Goal: Information Seeking & Learning: Learn about a topic

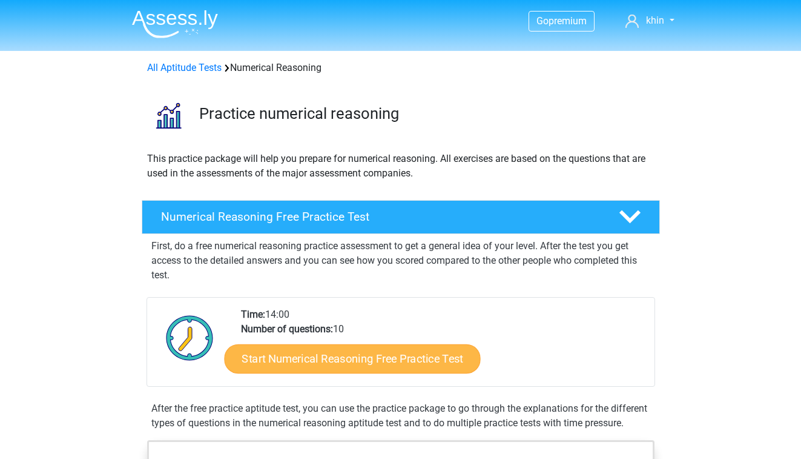
click at [293, 357] on link "Start Numerical Reasoning Free Practice Test" at bounding box center [352, 357] width 256 height 29
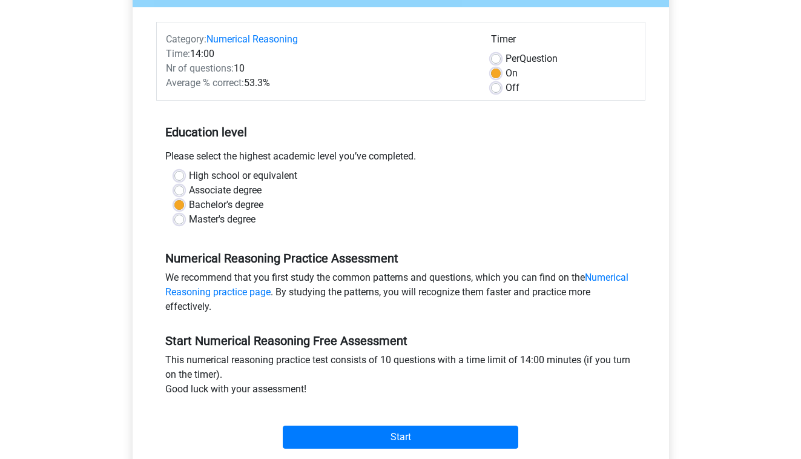
scroll to position [174, 0]
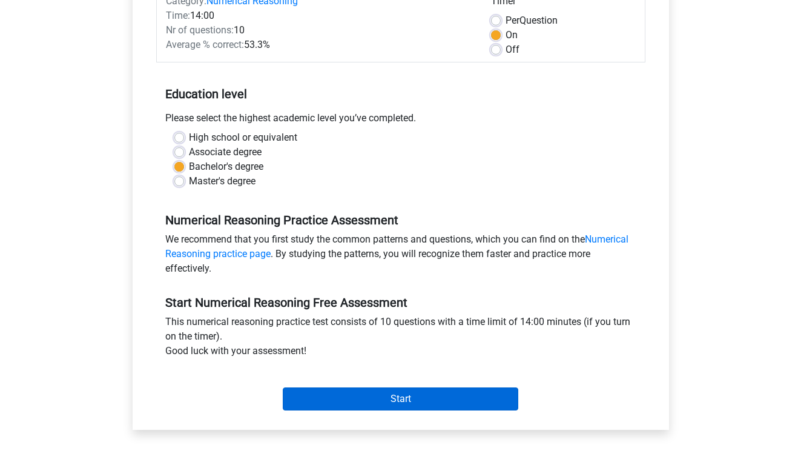
click at [336, 394] on input "Start" at bounding box center [401, 398] width 236 height 23
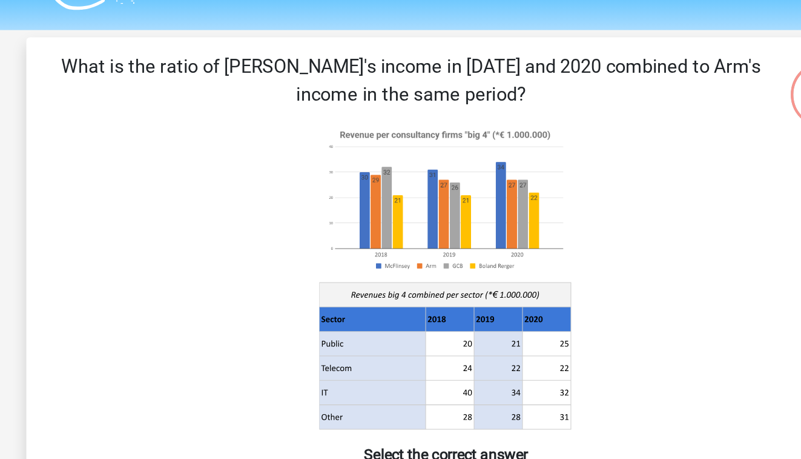
drag, startPoint x: 293, startPoint y: 62, endPoint x: -1, endPoint y: 22, distance: 295.8
click at [0, 22] on html "Go premium khin [EMAIL_ADDRESS][DOMAIN_NAME]" at bounding box center [400, 402] width 801 height 804
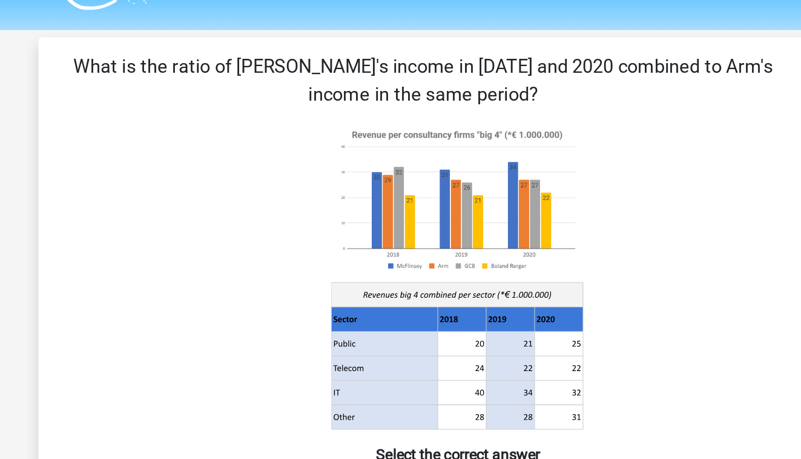
click at [318, 111] on image at bounding box center [400, 161] width 164 height 100
drag, startPoint x: 328, startPoint y: 55, endPoint x: 58, endPoint y: 29, distance: 271.4
click at [128, 56] on div "What is the ratio of [PERSON_NAME]'s income in [DATE] and 2020 combined to Arm'…" at bounding box center [401, 255] width 546 height 399
copy p "What is the ratio of [PERSON_NAME]'s income in [DATE] and 2020 combined to Arm'…"
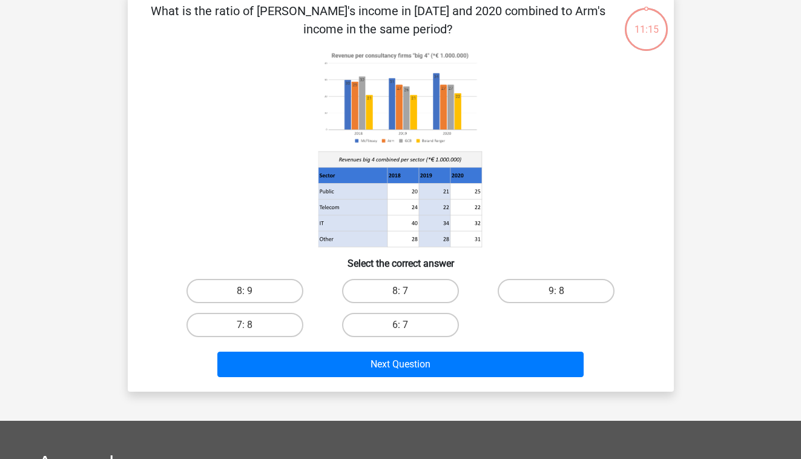
click at [384, 198] on icon at bounding box center [352, 192] width 69 height 16
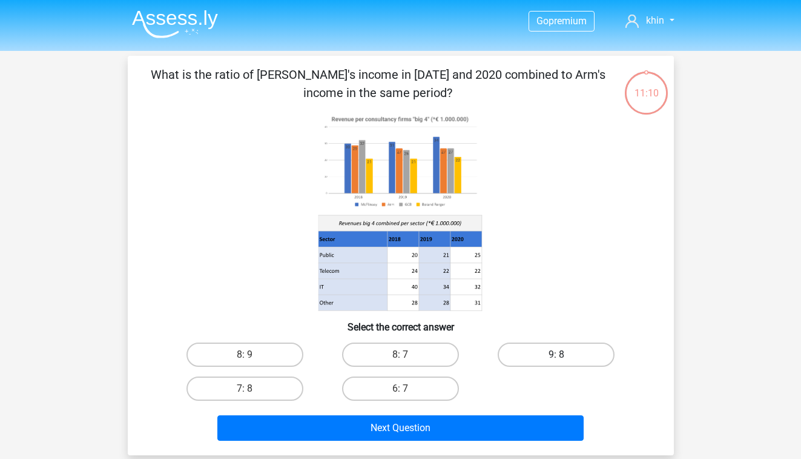
click at [599, 351] on label "9: 8" at bounding box center [556, 354] width 117 height 24
click at [565, 354] on input "9: 8" at bounding box center [561, 358] width 8 height 8
radio input "true"
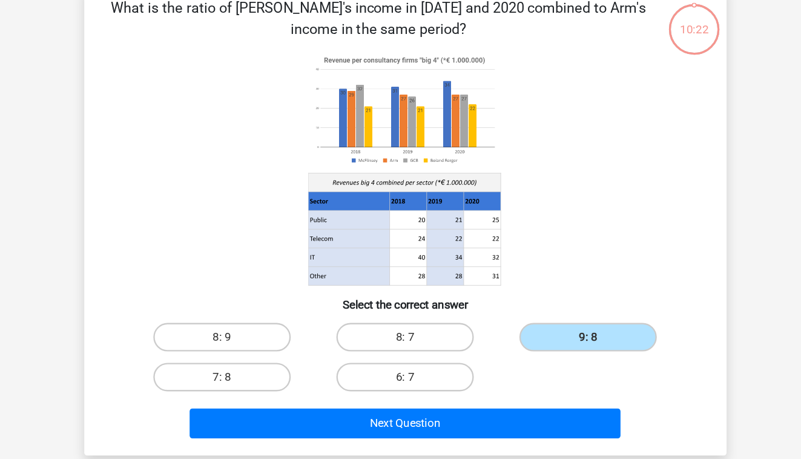
scroll to position [48, 0]
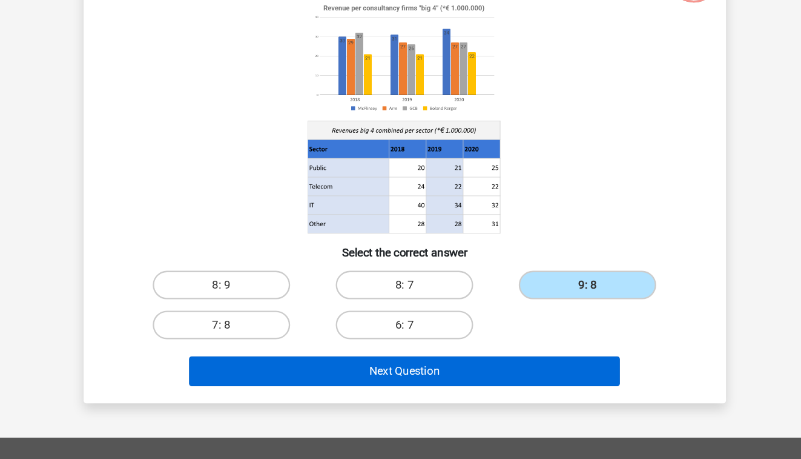
click at [443, 367] on button "Next Question" at bounding box center [400, 379] width 367 height 25
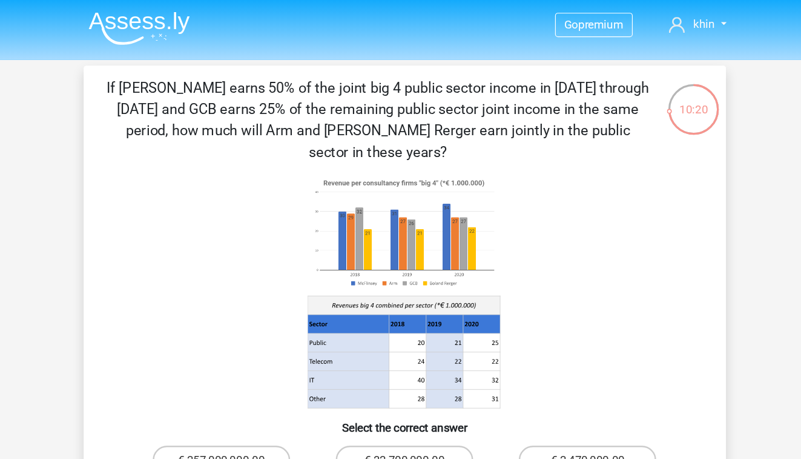
scroll to position [0, 0]
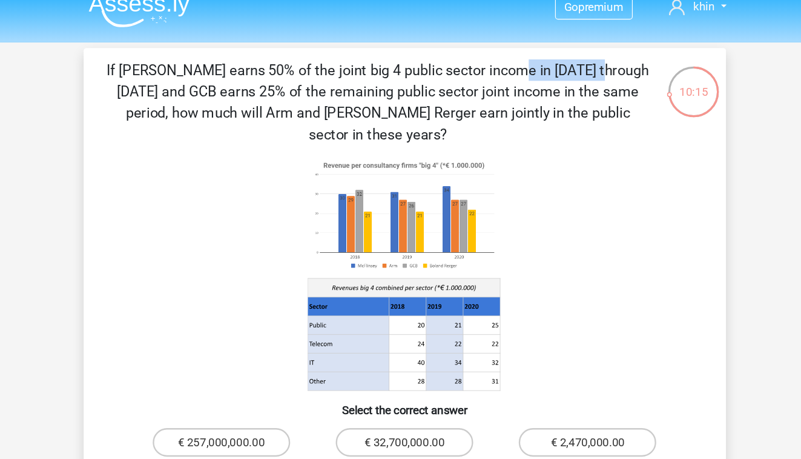
drag, startPoint x: 198, startPoint y: 55, endPoint x: 268, endPoint y: 60, distance: 70.4
click at [268, 65] on p "If [PERSON_NAME] earns 50% of the joint big 4 public sector income in [DATE] th…" at bounding box center [378, 101] width 462 height 73
click at [280, 65] on p "If [PERSON_NAME] earns 50% of the joint big 4 public sector income in [DATE] th…" at bounding box center [378, 101] width 462 height 73
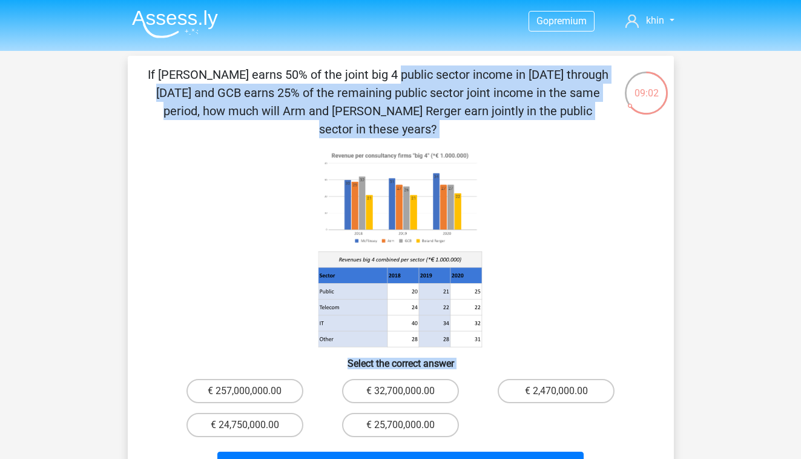
drag, startPoint x: 152, startPoint y: 65, endPoint x: 422, endPoint y: 167, distance: 288.2
click at [422, 239] on div "If [PERSON_NAME] earns 50% of the joint big 4 public sector income in [DATE] th…" at bounding box center [401, 273] width 537 height 416
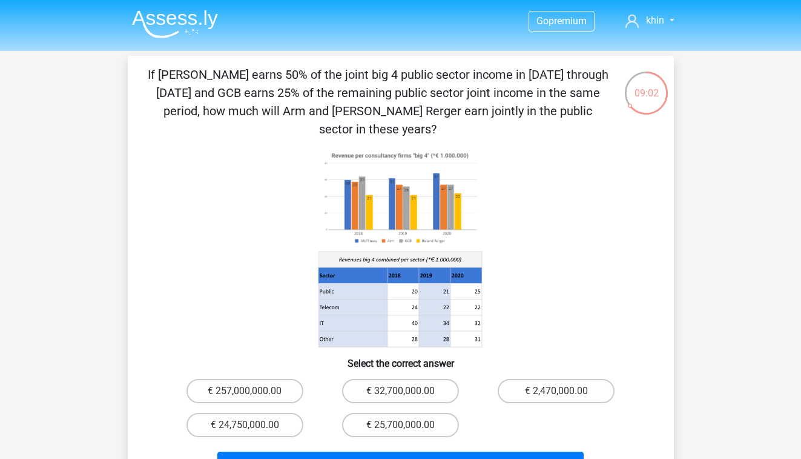
click at [422, 167] on image at bounding box center [400, 198] width 164 height 100
click at [430, 408] on div "€ 25,700,000.00" at bounding box center [401, 425] width 156 height 34
click at [419, 413] on label "€ 25,700,000.00" at bounding box center [400, 425] width 117 height 24
click at [408, 425] on input "€ 25,700,000.00" at bounding box center [404, 429] width 8 height 8
radio input "true"
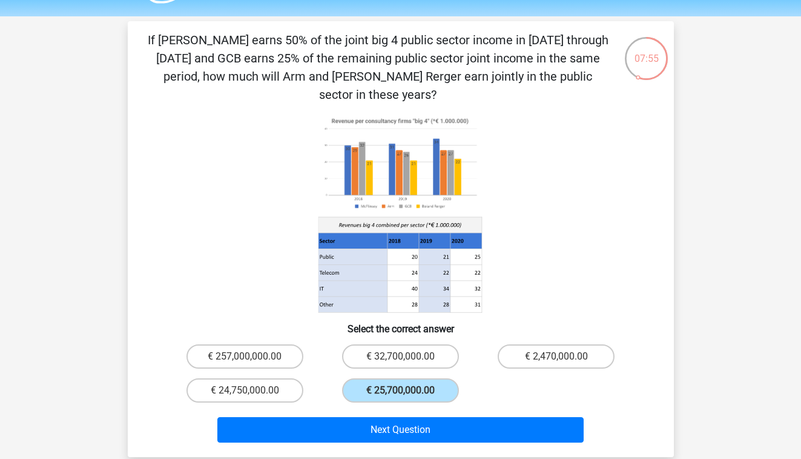
scroll to position [49, 0]
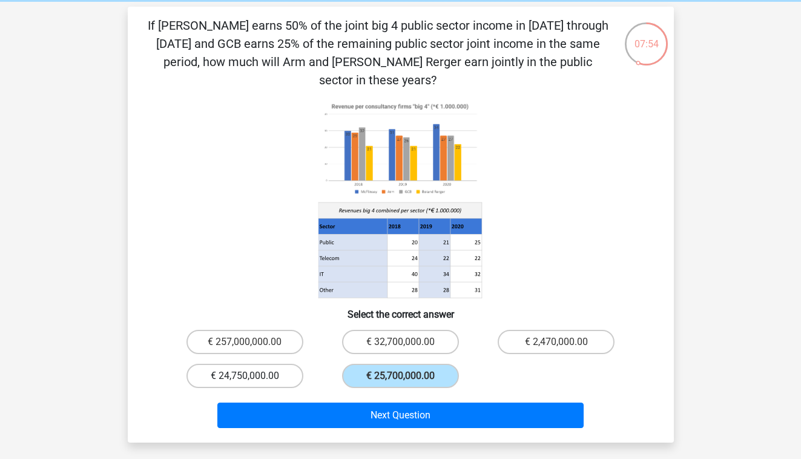
click at [241, 363] on label "€ 24,750,000.00" at bounding box center [245, 375] width 117 height 24
click at [245, 376] on input "€ 24,750,000.00" at bounding box center [249, 380] width 8 height 8
radio input "true"
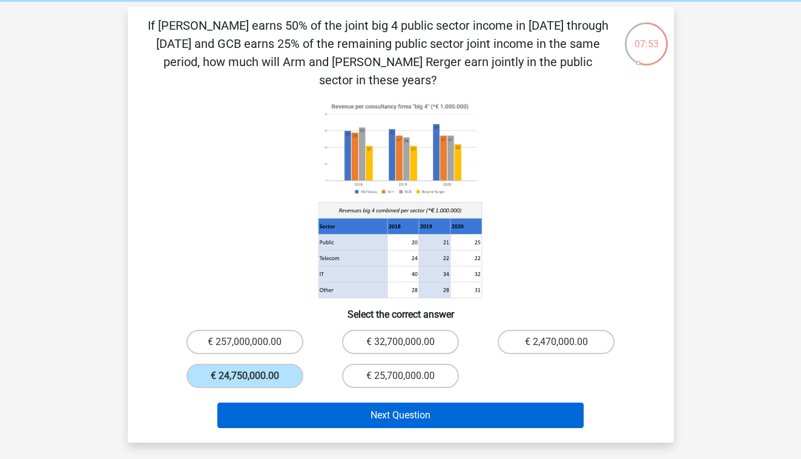
click at [384, 402] on button "Next Question" at bounding box center [400, 414] width 367 height 25
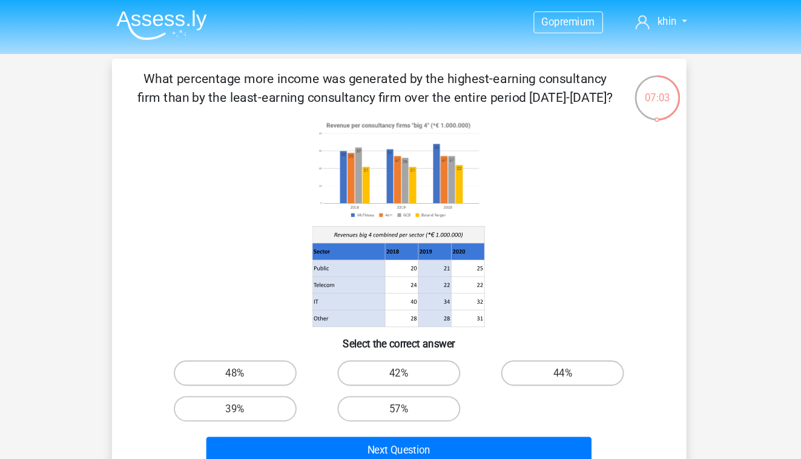
scroll to position [0, 0]
click at [709, 184] on div "Go premium khin [EMAIL_ADDRESS][DOMAIN_NAME]" at bounding box center [400, 402] width 801 height 804
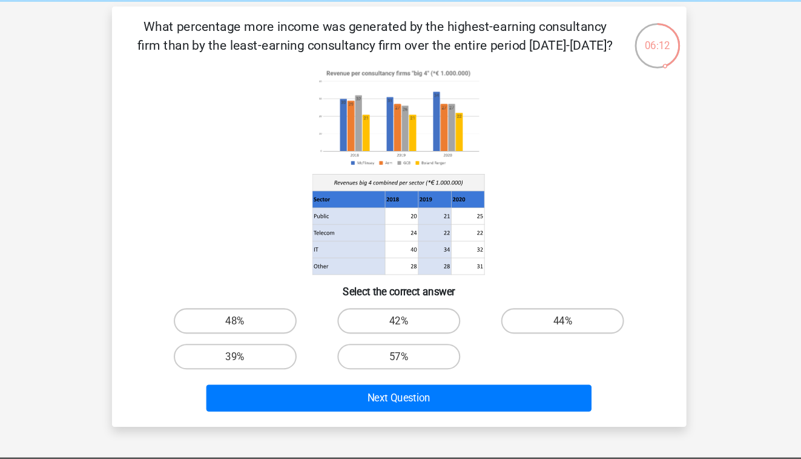
scroll to position [28, 0]
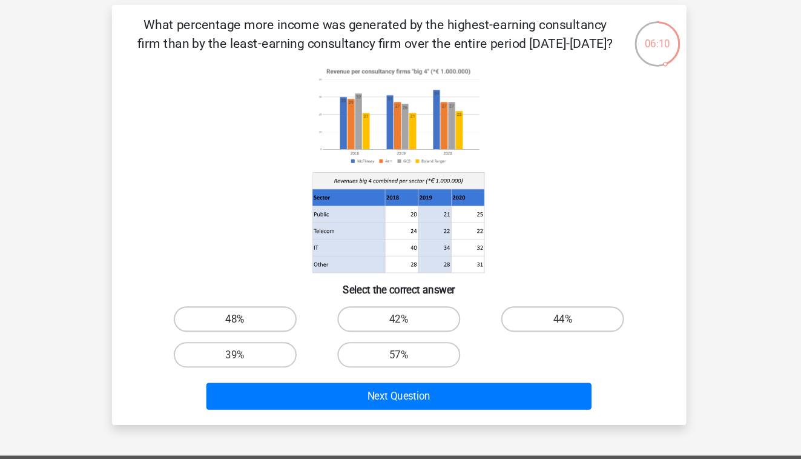
click at [244, 314] on label "48%" at bounding box center [245, 326] width 117 height 24
click at [245, 326] on input "48%" at bounding box center [249, 330] width 8 height 8
radio input "true"
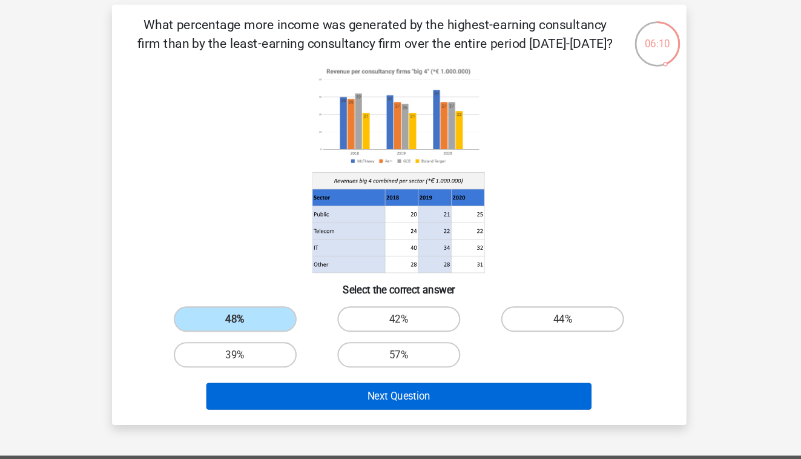
click at [328, 387] on button "Next Question" at bounding box center [400, 399] width 367 height 25
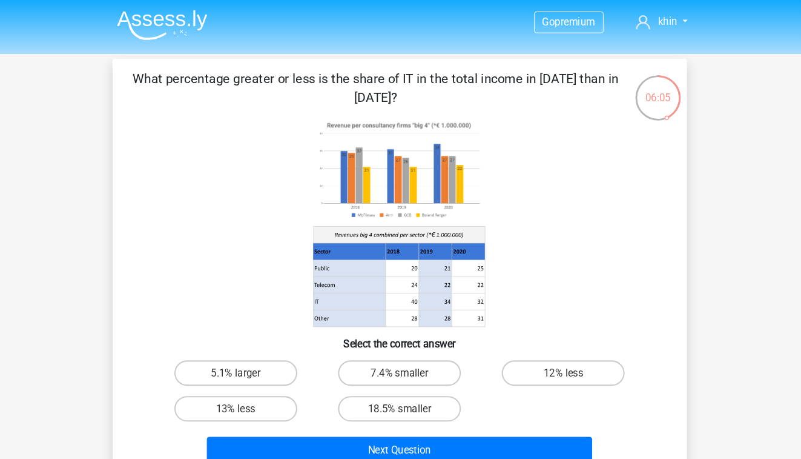
scroll to position [0, 0]
